Goal: Task Accomplishment & Management: Manage account settings

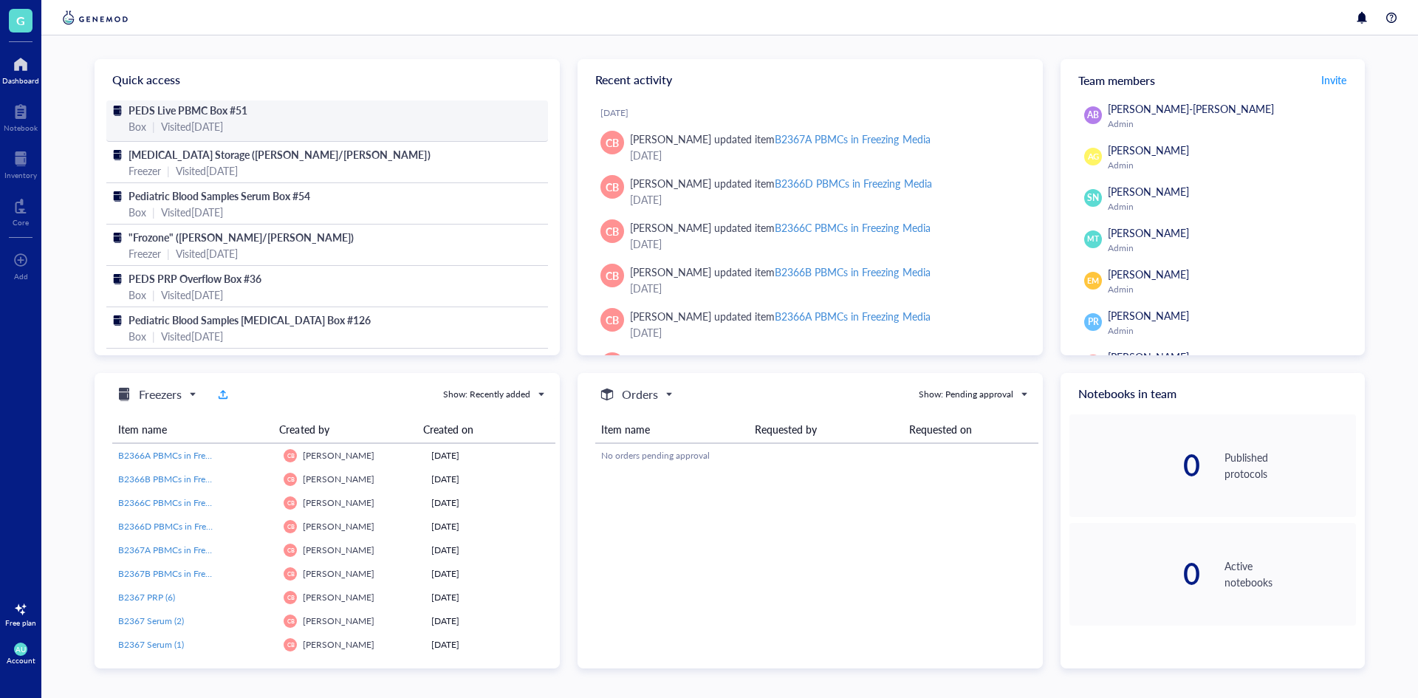
click at [229, 112] on span "PEDS Live PBMC Box #51" at bounding box center [188, 110] width 119 height 15
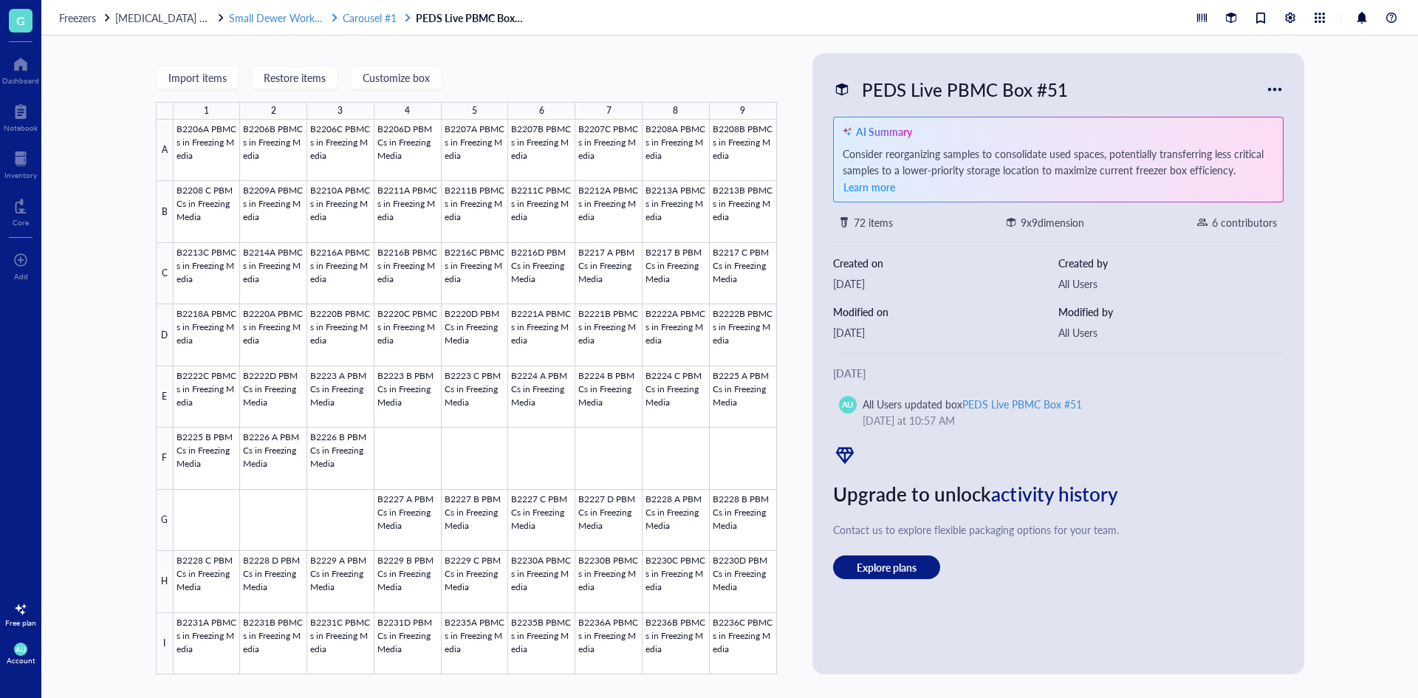
click at [356, 11] on span "Carousel #1" at bounding box center [370, 17] width 54 height 15
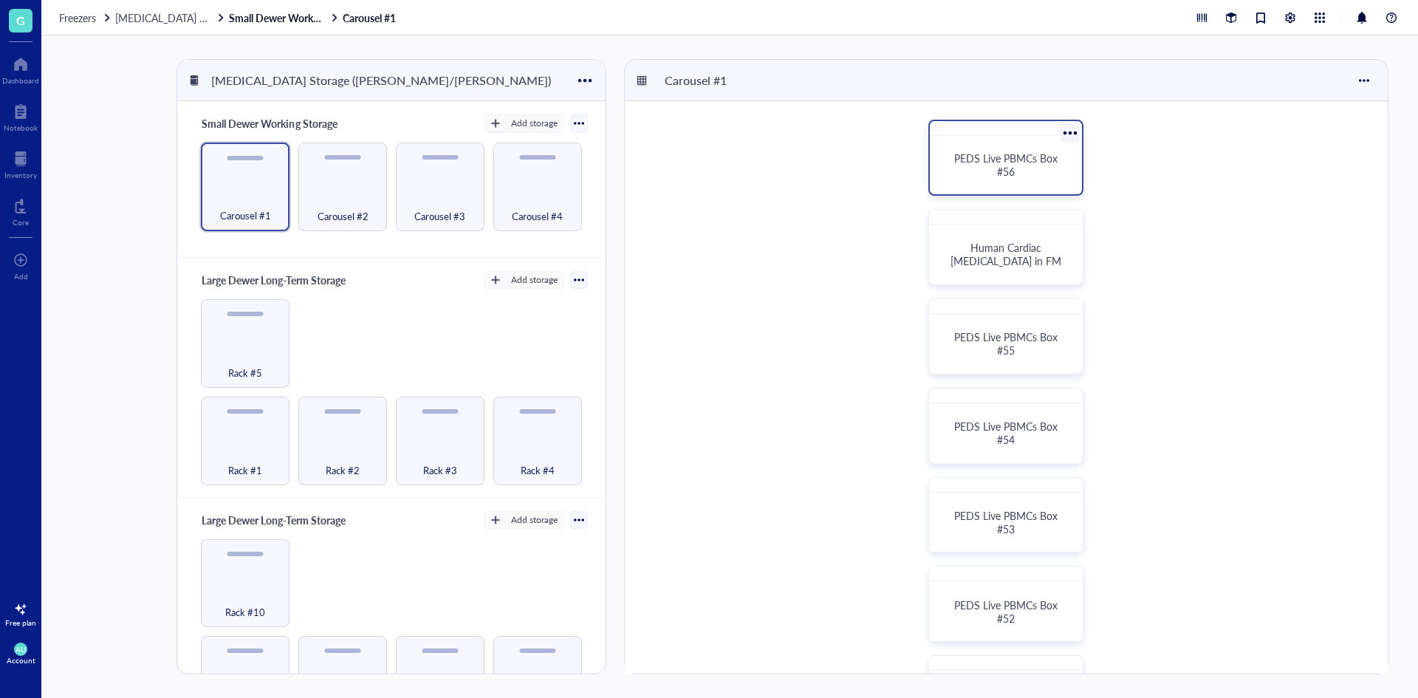
click at [1024, 163] on span "PEDS Live PBMCs Box #56" at bounding box center [1007, 165] width 106 height 28
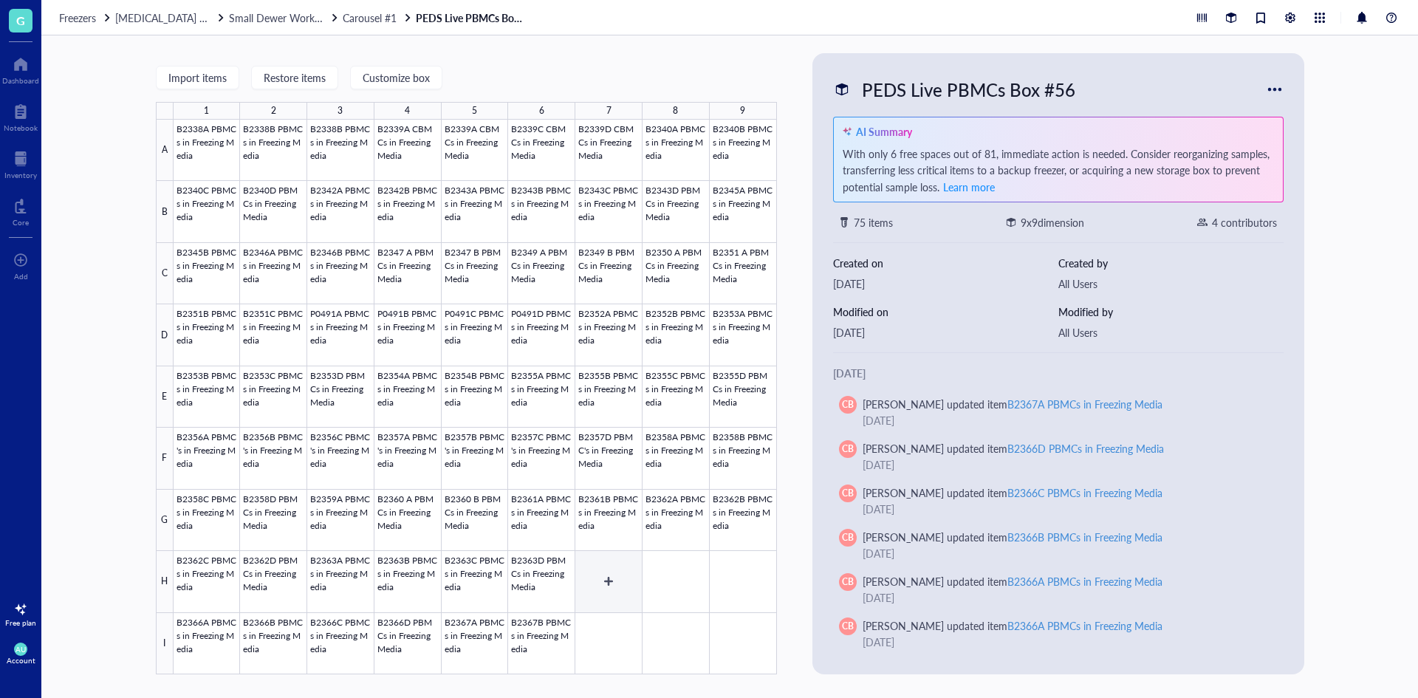
click at [620, 563] on div at bounding box center [475, 397] width 603 height 555
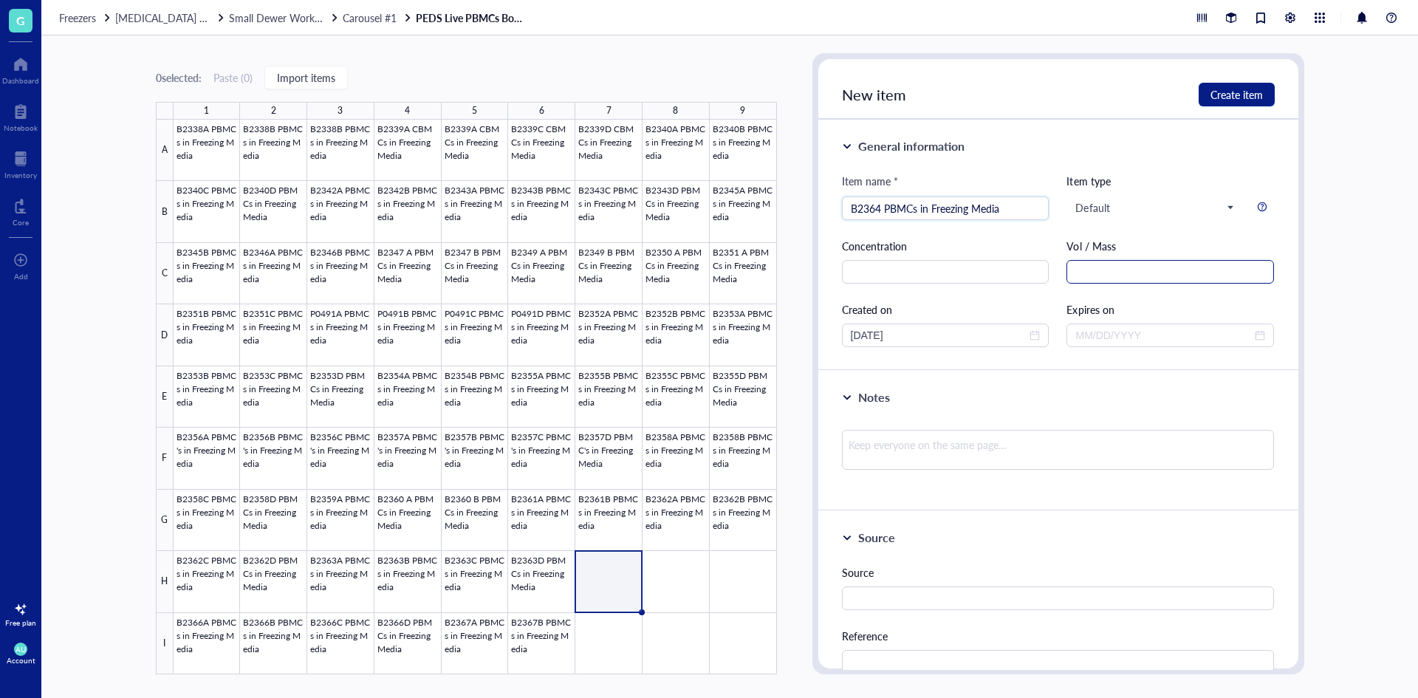
type input "B2364 PBMCs in Freezing Media"
click at [1235, 265] on input "text" at bounding box center [1171, 272] width 208 height 24
type input "cells/mL"
click at [926, 276] on input "text" at bounding box center [946, 272] width 208 height 24
type input "3.95"
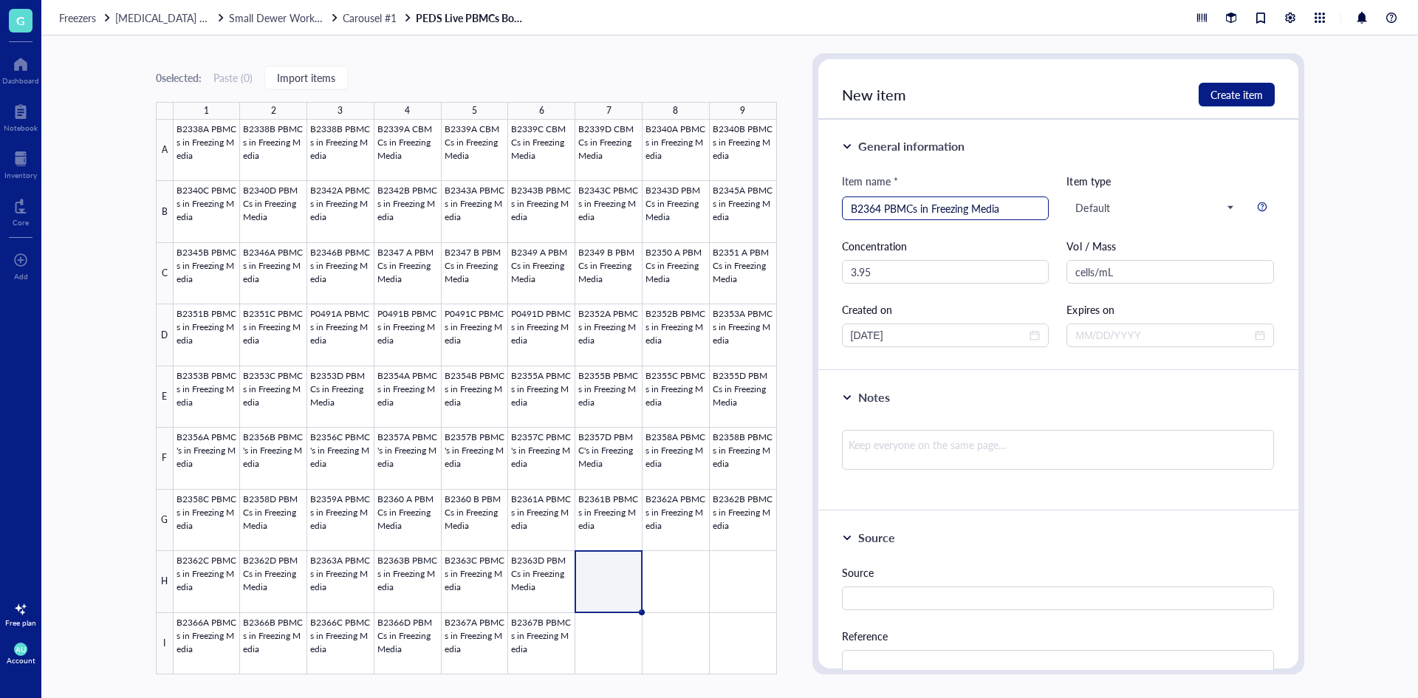
click at [884, 205] on input "B2364 PBMCs in Freezing Media" at bounding box center [946, 208] width 190 height 22
type input "B2364 A PBMCs in Freezing Media"
click at [929, 453] on textarea at bounding box center [1058, 450] width 433 height 40
type textarea "9"
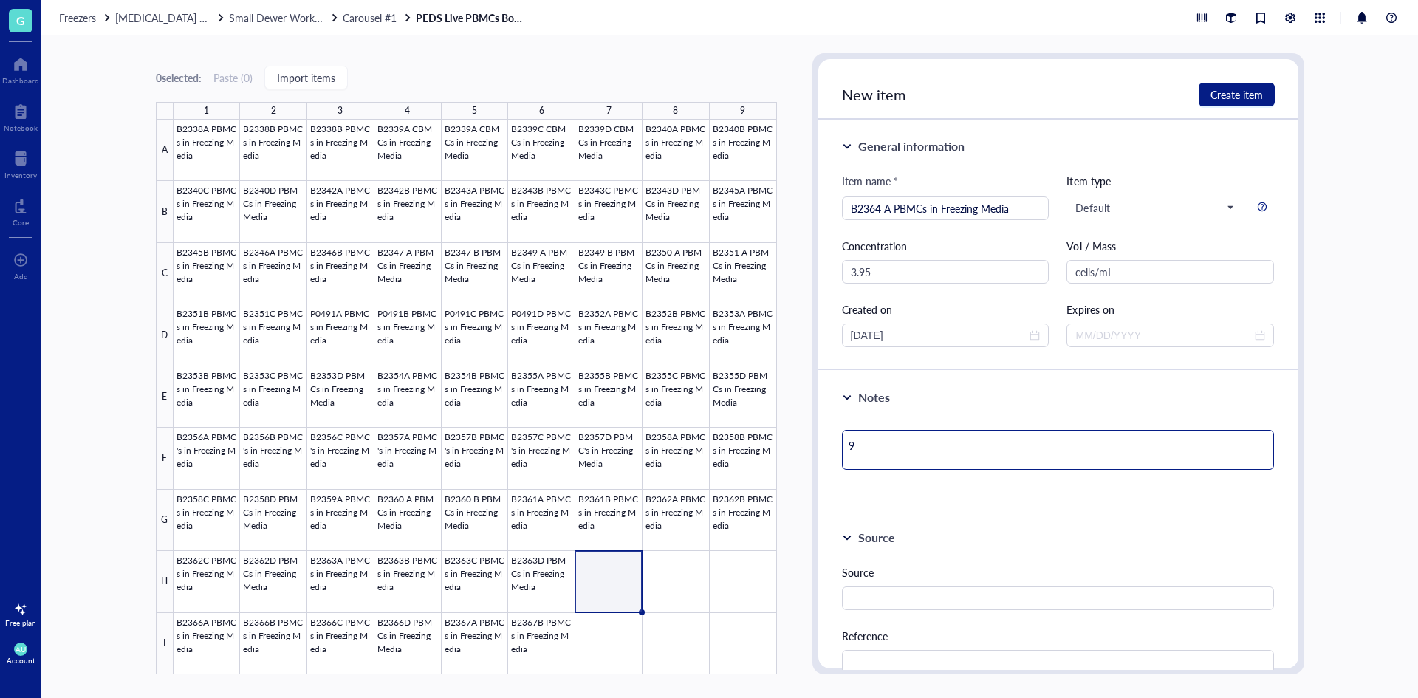
type textarea "98"
type textarea "98."
type textarea "98.3"
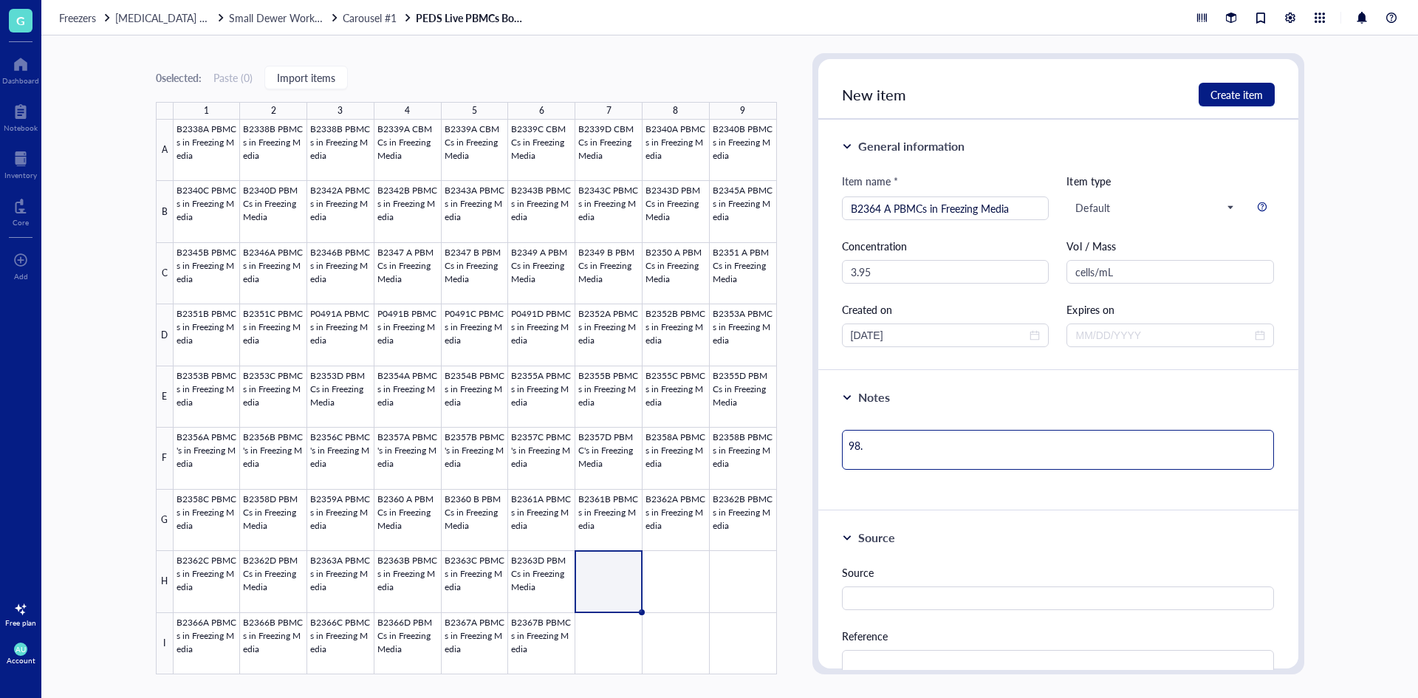
type textarea "98.3"
type textarea "98.3%"
click at [1234, 95] on span "Create item" at bounding box center [1237, 95] width 52 height 12
type textarea "Keep everyone on the same page…"
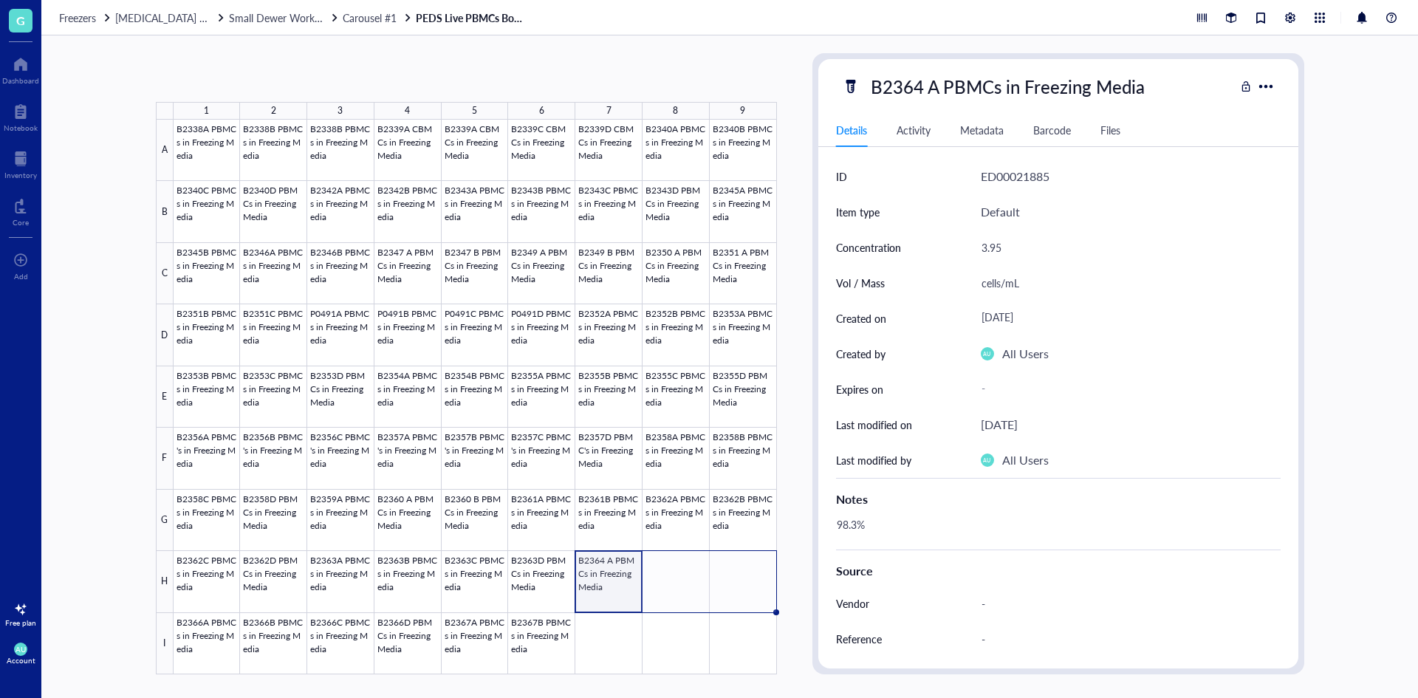
drag, startPoint x: 640, startPoint y: 614, endPoint x: 739, endPoint y: 606, distance: 98.6
click at [0, 0] on div "B2338A PBMCs in Freezing Media B2338B PBMCs in Freezing Media B2338B PBMCs in F…" at bounding box center [0, 0] width 0 height 0
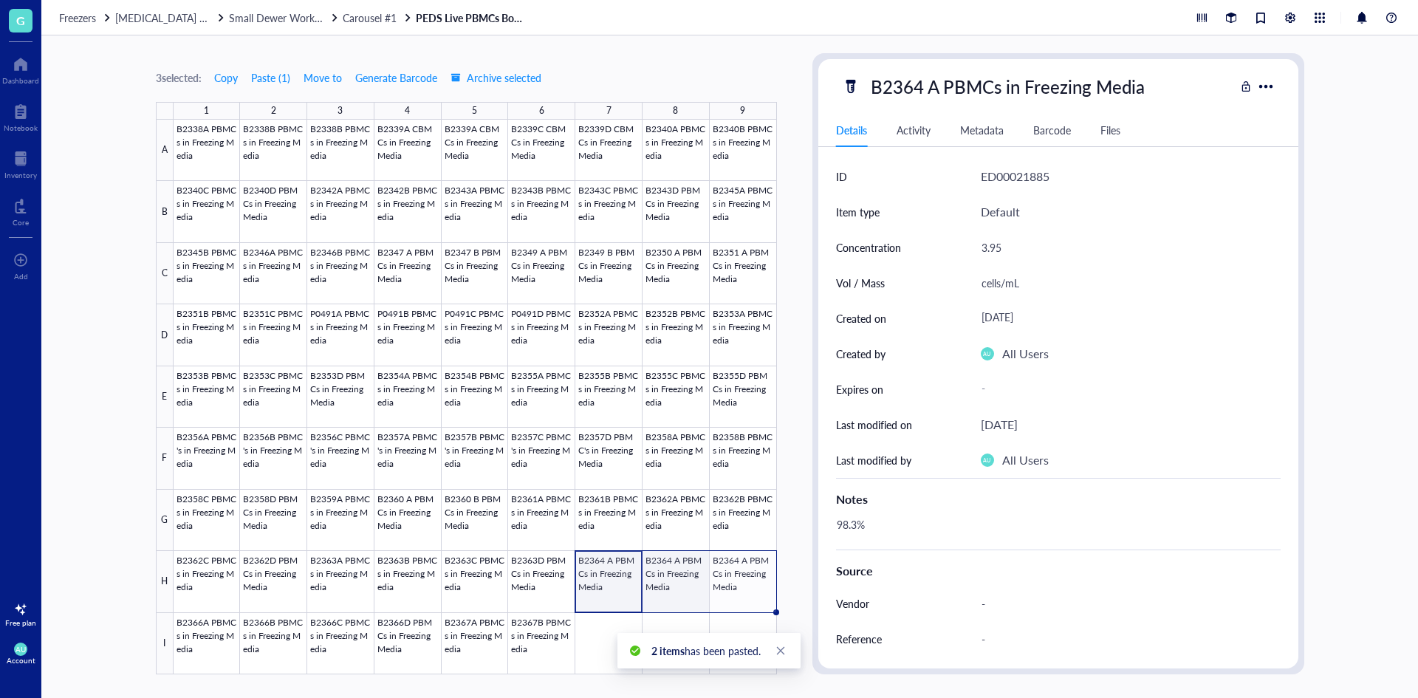
click at [692, 596] on div at bounding box center [475, 397] width 603 height 555
click at [951, 87] on div "B2364 A PBMCs in Freezing Media" at bounding box center [1007, 86] width 287 height 31
click at [936, 87] on input "B2364 A PBMCs in Freezing Media" at bounding box center [1035, 87] width 341 height 30
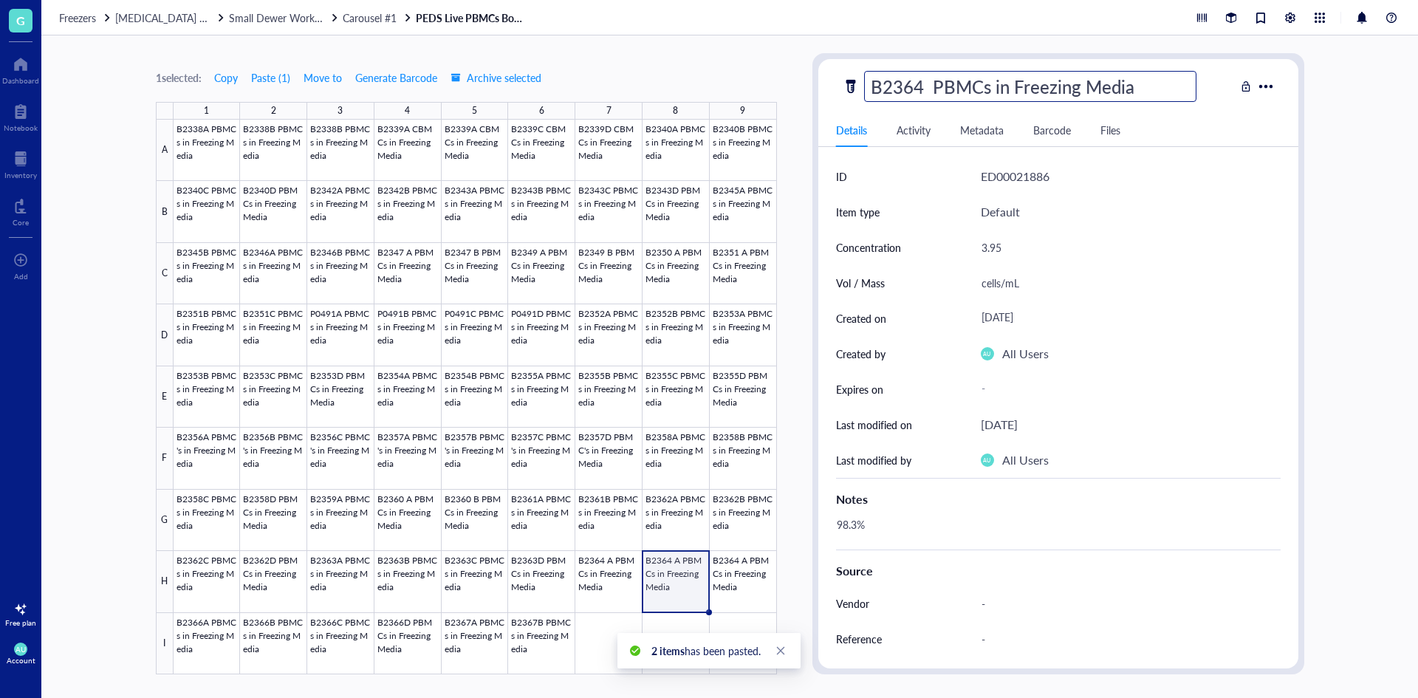
type input "B2364 B PBMCs in Freezing Media"
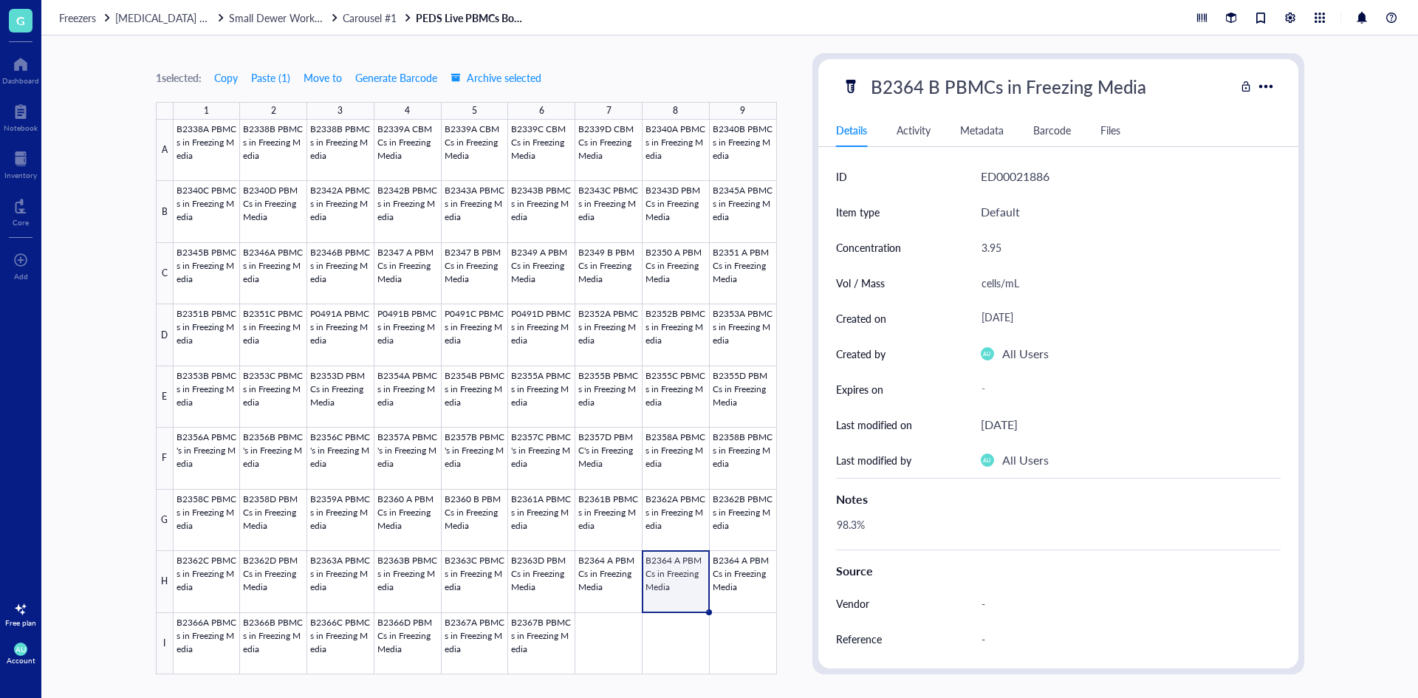
click at [991, 243] on div "3.95" at bounding box center [1125, 247] width 300 height 31
click at [1003, 243] on div "3.95" at bounding box center [1125, 247] width 300 height 31
type input "4.41E6"
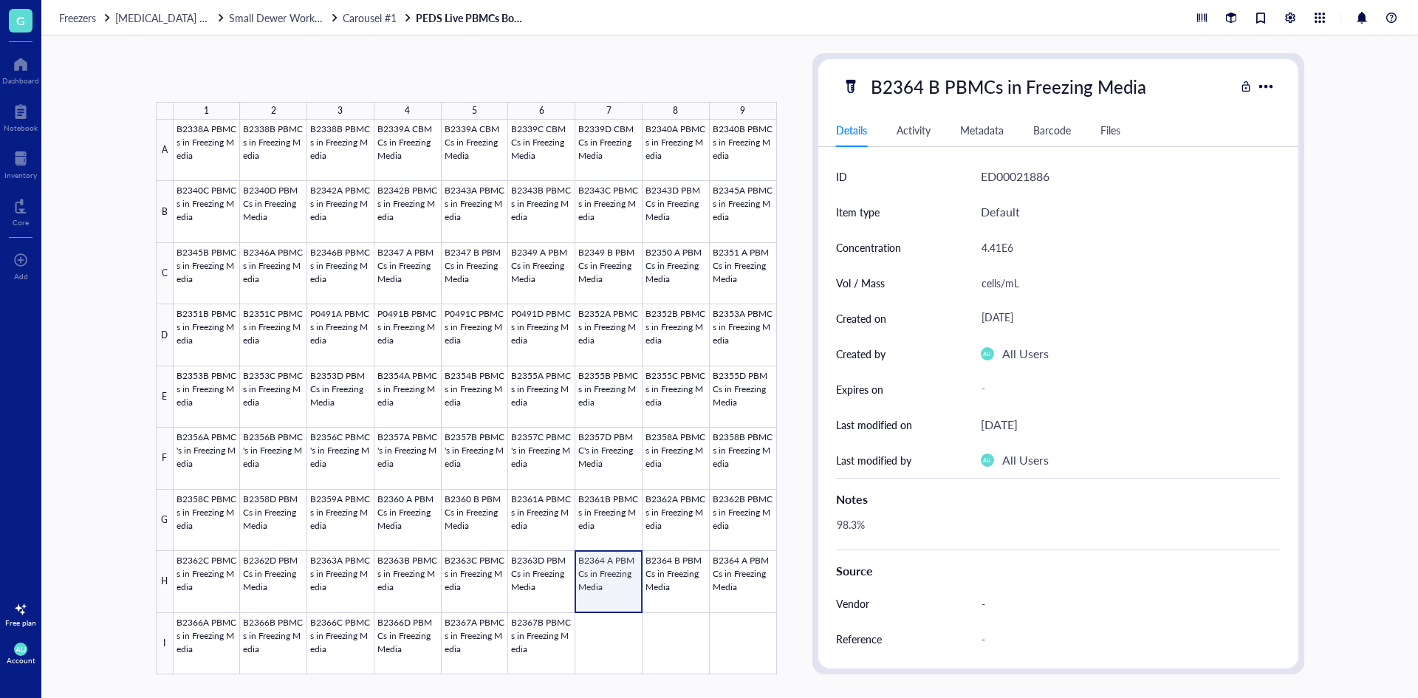
click at [595, 587] on div at bounding box center [475, 397] width 603 height 555
click at [1015, 249] on div "3.95" at bounding box center [1125, 247] width 300 height 31
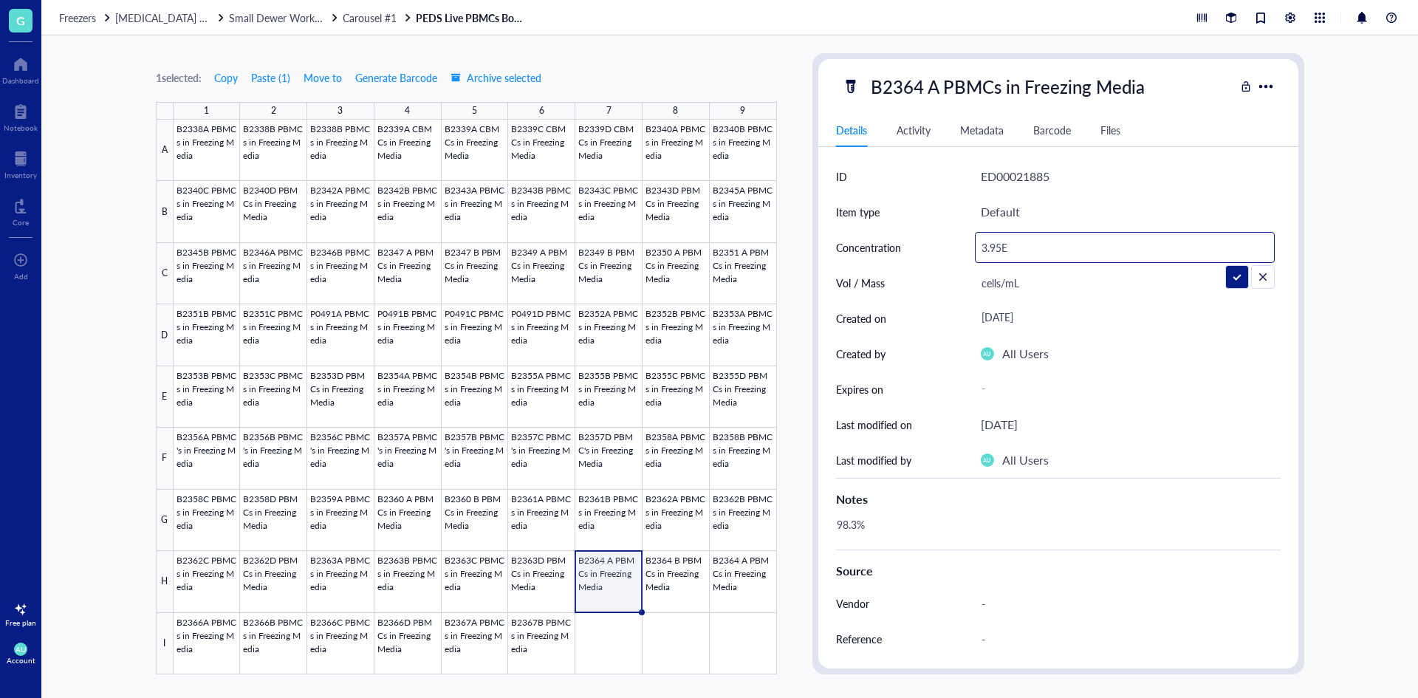
type input "3.95E6"
click at [687, 578] on div at bounding box center [475, 397] width 603 height 555
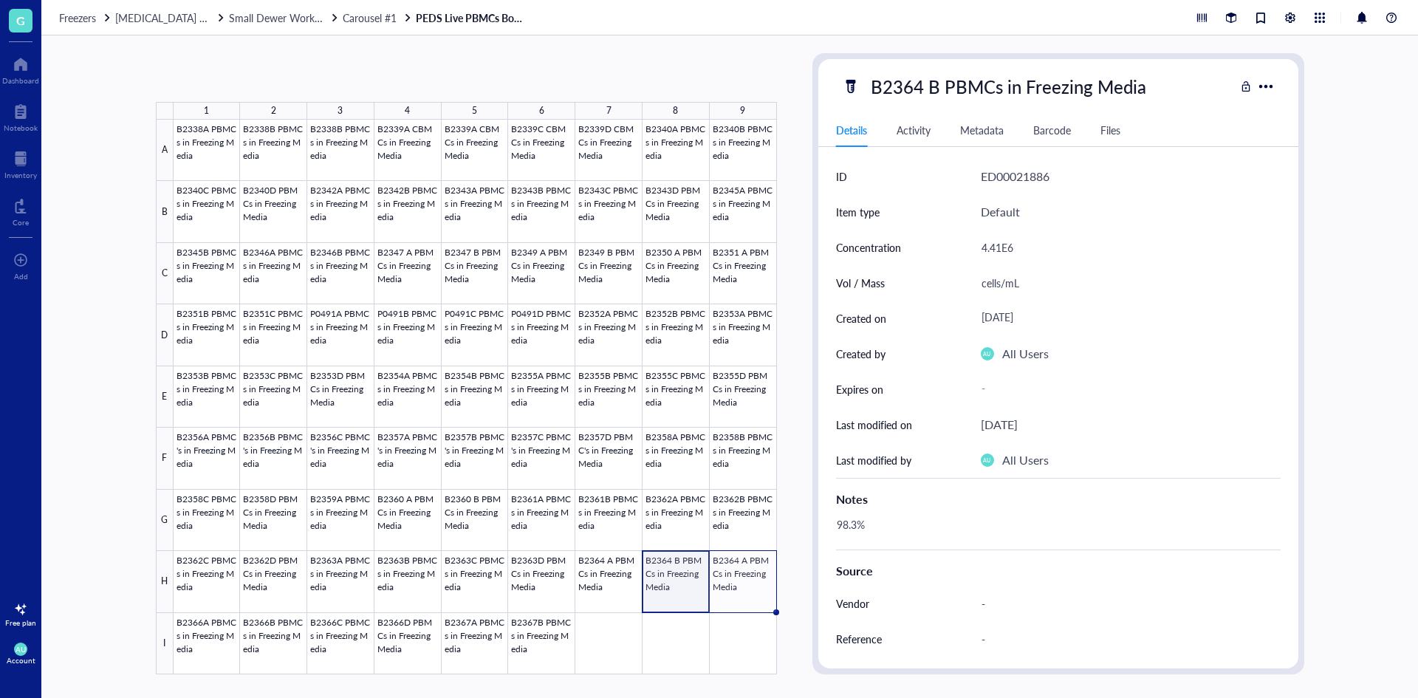
drag, startPoint x: 708, startPoint y: 613, endPoint x: 739, endPoint y: 609, distance: 32.1
click at [0, 0] on div "B2338A PBMCs in Freezing Media B2338B PBMCs in Freezing Media B2338B PBMCs in F…" at bounding box center [0, 0] width 0 height 0
click at [747, 590] on div at bounding box center [475, 397] width 603 height 555
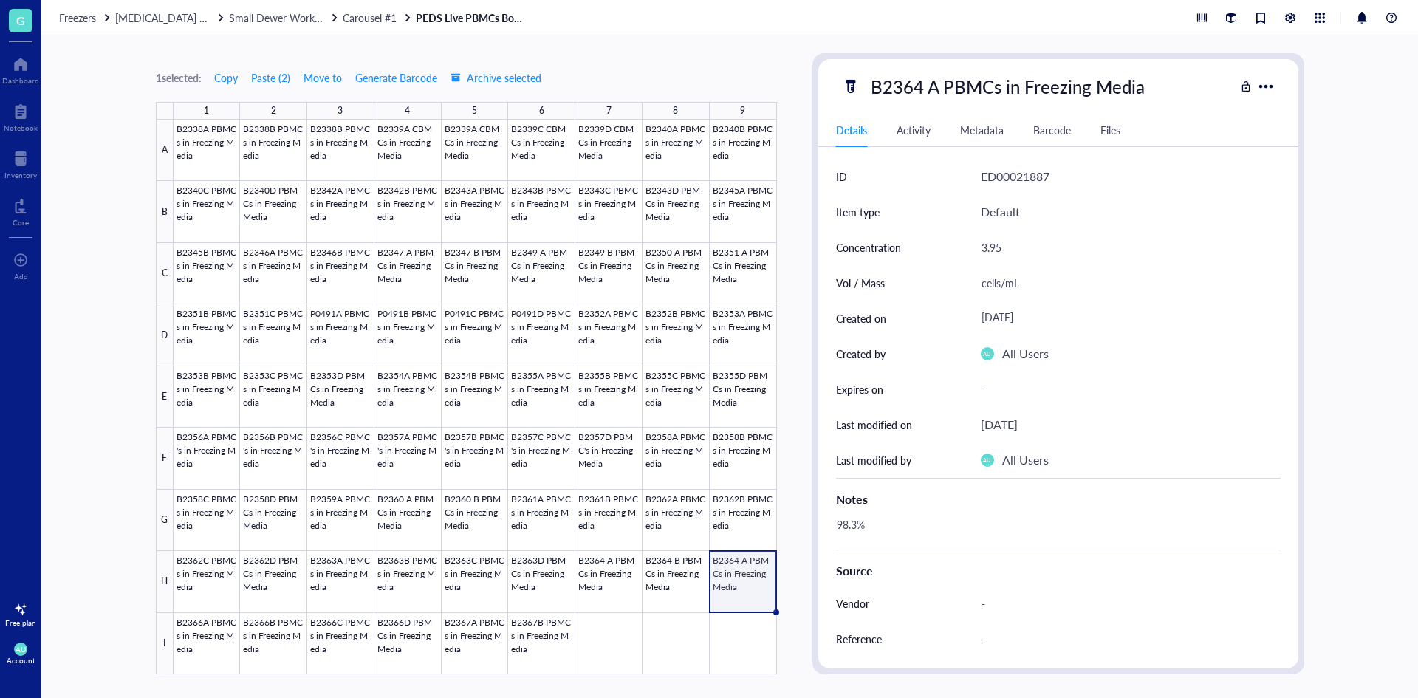
click at [1016, 247] on div "3.95" at bounding box center [1125, 247] width 300 height 31
type input "3"
type input "1.32E6"
click at [947, 523] on div "98.3%" at bounding box center [1052, 531] width 445 height 35
click at [855, 521] on div "98.3%" at bounding box center [1052, 531] width 445 height 35
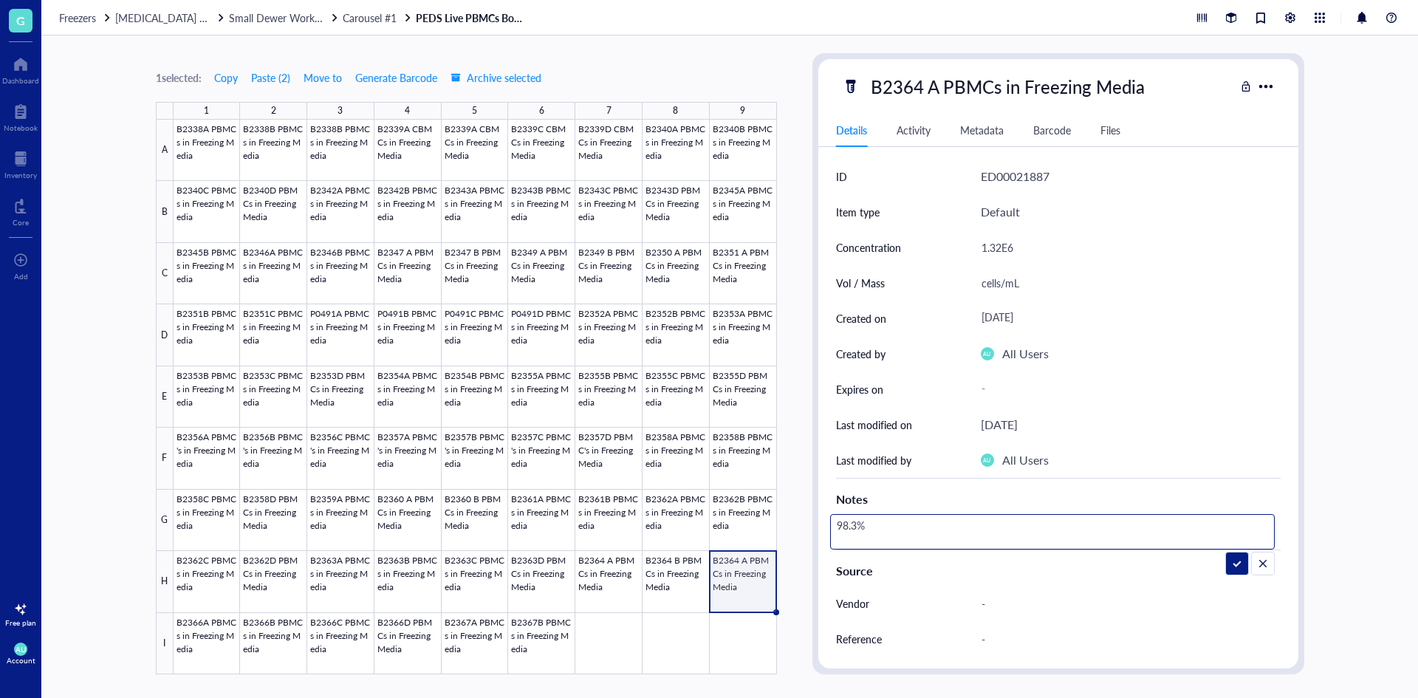
drag, startPoint x: 857, startPoint y: 521, endPoint x: 835, endPoint y: 527, distance: 22.0
click at [835, 527] on textarea "98.3%" at bounding box center [887, 532] width 112 height 33
type textarea "98.9%"
click at [915, 87] on div "B2364 A PBMCs in Freezing Media" at bounding box center [1007, 86] width 287 height 31
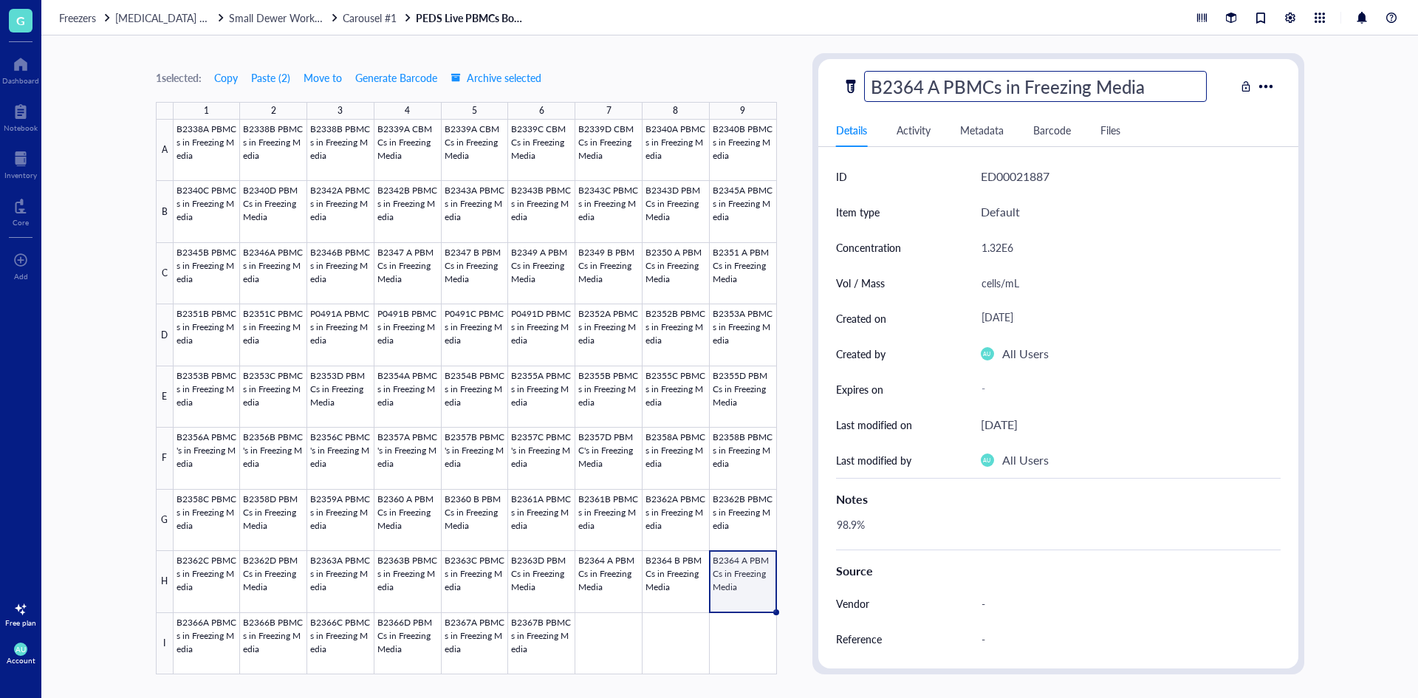
click at [918, 87] on input "B2364 A PBMCs in Freezing Media" at bounding box center [1035, 87] width 341 height 30
type input "B2365 A PBMCs in Freezing Media"
click at [1231, 134] on div "Details Activity Metadata Barcode Files" at bounding box center [1058, 130] width 480 height 33
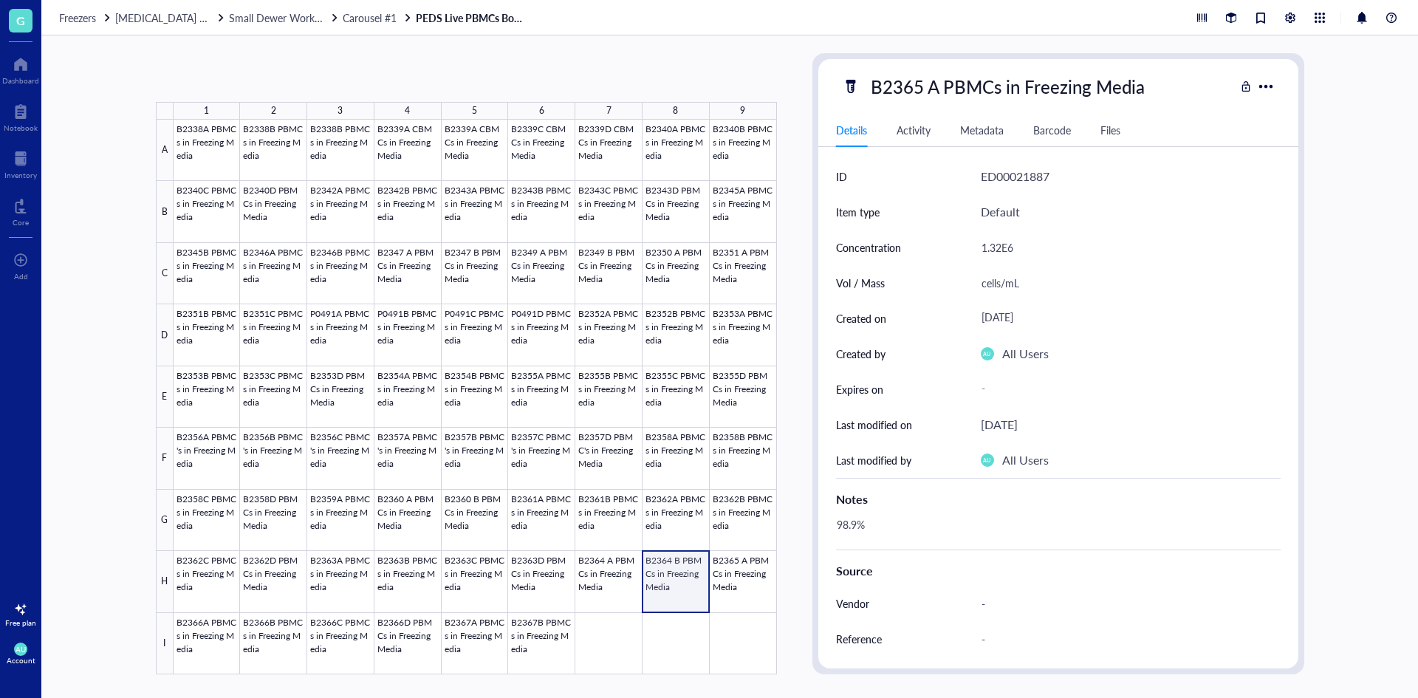
click at [679, 575] on div at bounding box center [475, 397] width 603 height 555
click at [858, 525] on div "98.3%" at bounding box center [1052, 531] width 445 height 35
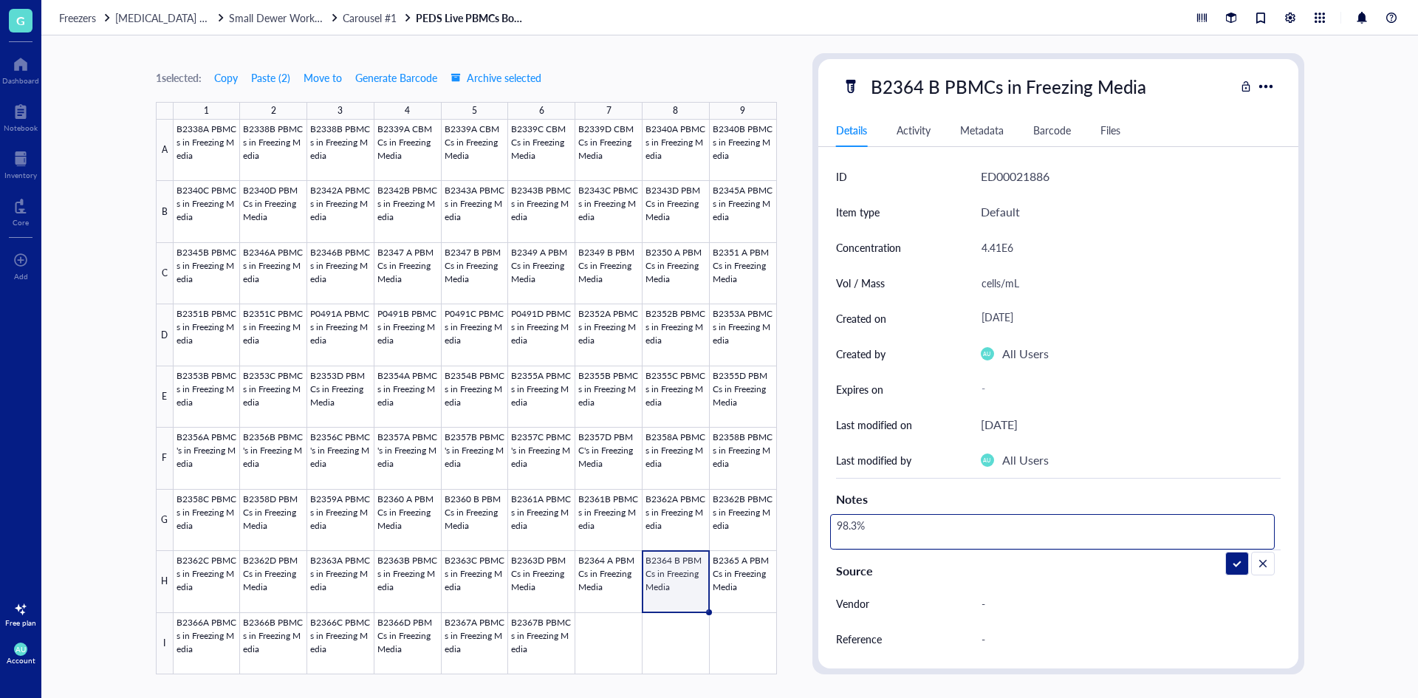
drag, startPoint x: 856, startPoint y: 523, endPoint x: 838, endPoint y: 522, distance: 18.5
click at [838, 522] on textarea "98.3%" at bounding box center [887, 532] width 112 height 33
type textarea "97.8%"
